Goal: Use online tool/utility

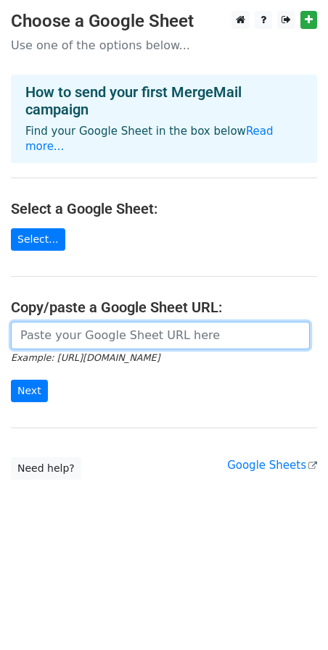
click at [67, 322] on input "url" at bounding box center [160, 336] width 299 height 28
